Goal: Find specific page/section: Find specific page/section

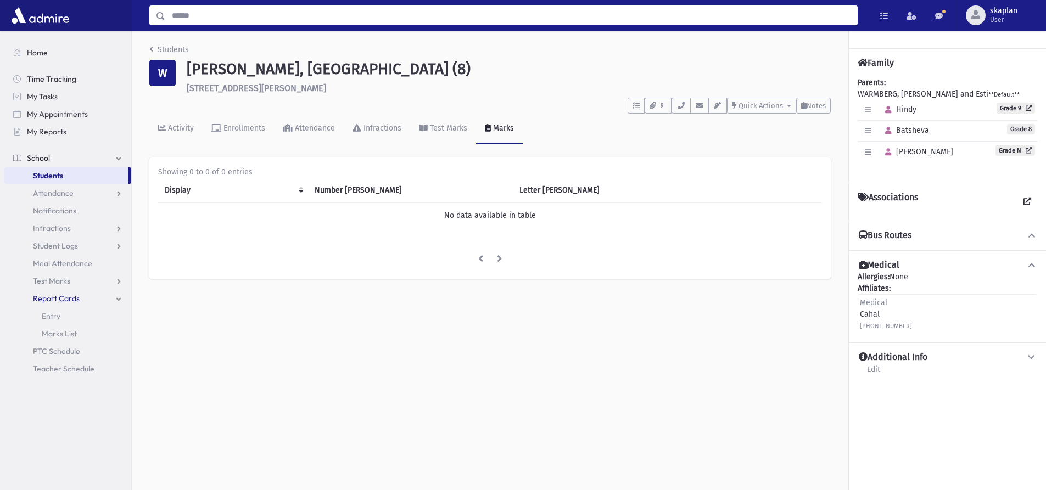
click at [233, 13] on input "Search" at bounding box center [511, 15] width 692 height 20
type input "*********"
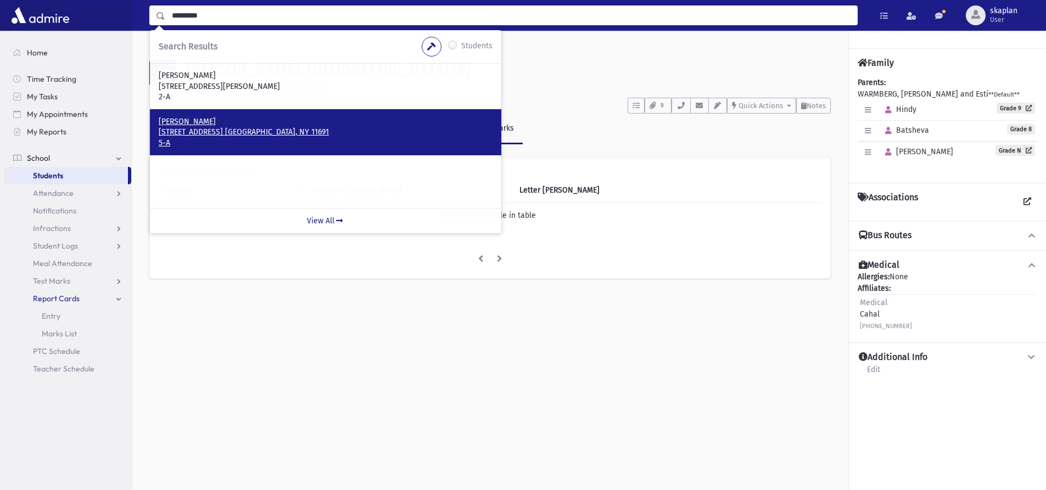
click at [228, 136] on p "[STREET_ADDRESS] [GEOGRAPHIC_DATA], NY 11691" at bounding box center [326, 132] width 334 height 11
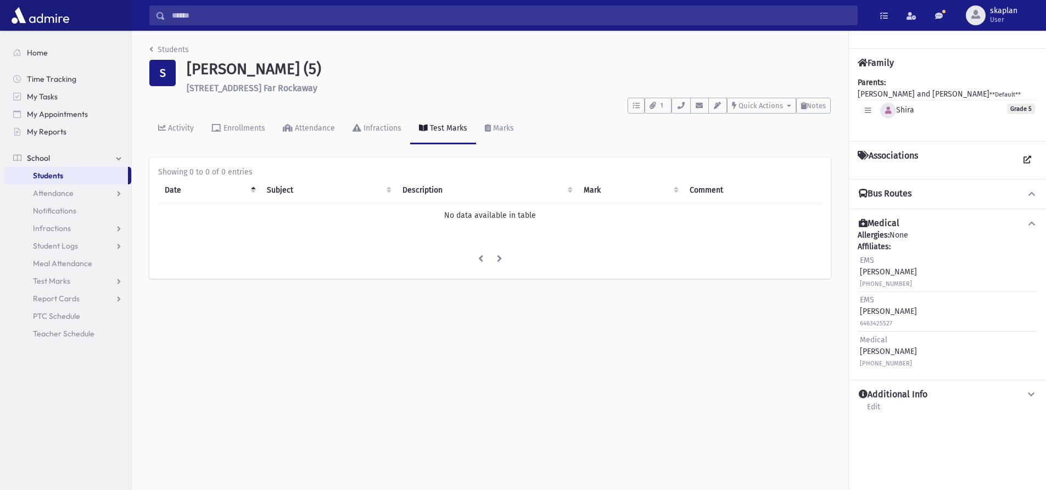
click at [887, 109] on icon "button" at bounding box center [888, 110] width 6 height 7
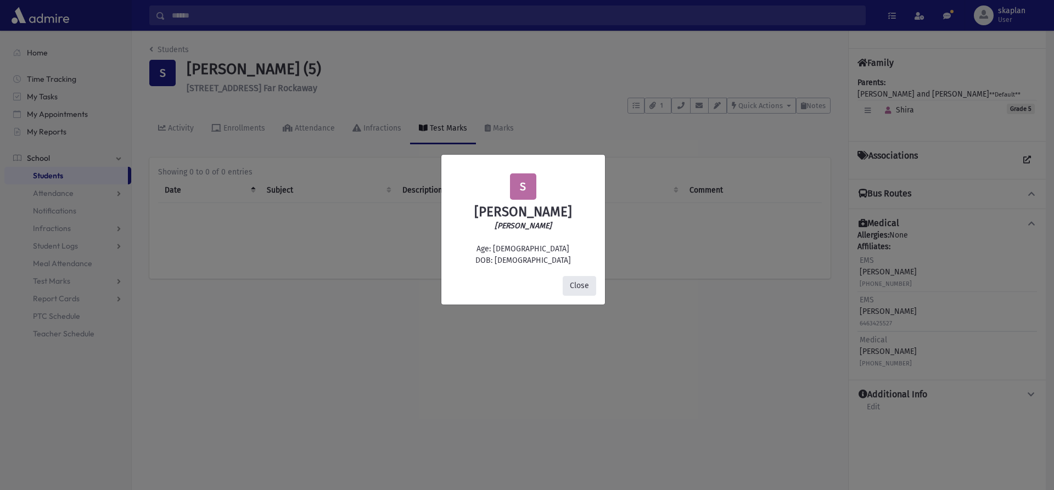
click at [578, 277] on button "Close" at bounding box center [579, 286] width 33 height 20
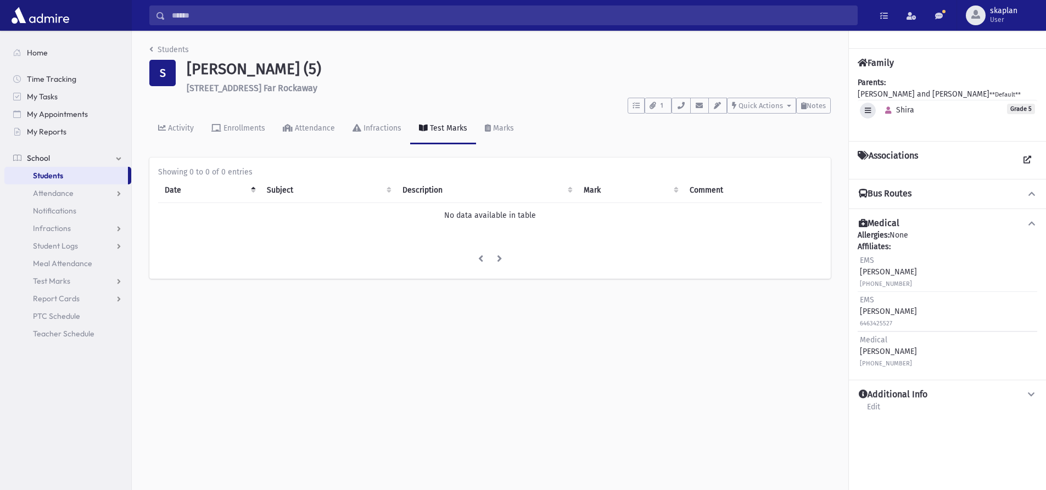
click at [871, 112] on button "button" at bounding box center [868, 111] width 16 height 16
click at [871, 113] on icon "button" at bounding box center [868, 110] width 6 height 7
